Goal: Task Accomplishment & Management: Use online tool/utility

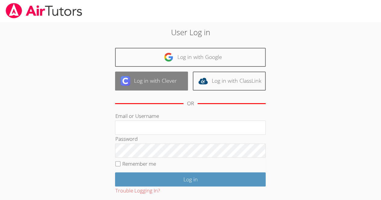
click at [159, 80] on link "Log in with Clever" at bounding box center [151, 81] width 73 height 19
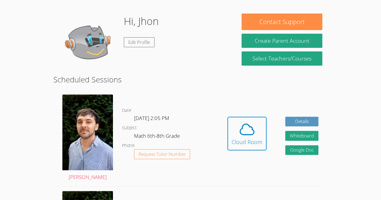
scroll to position [92, 0]
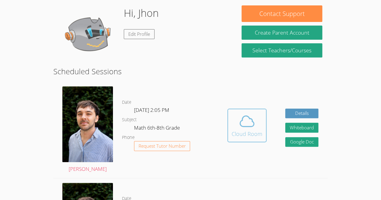
click at [245, 130] on icon at bounding box center [247, 121] width 17 height 17
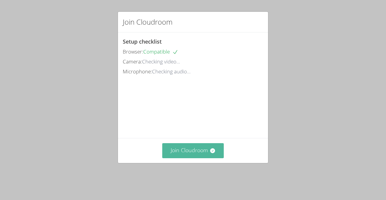
click at [184, 152] on button "Join Cloudroom" at bounding box center [193, 150] width 62 height 15
click at [180, 158] on button "Join Cloudroom" at bounding box center [193, 150] width 62 height 15
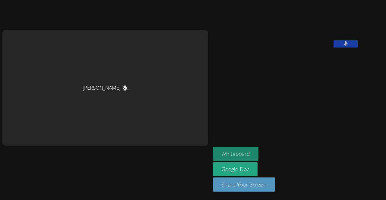
click at [213, 157] on button "Whiteboard" at bounding box center [235, 154] width 45 height 14
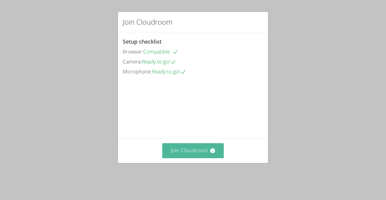
click at [183, 156] on button "Join Cloudroom" at bounding box center [193, 150] width 62 height 15
